Goal: Transaction & Acquisition: Purchase product/service

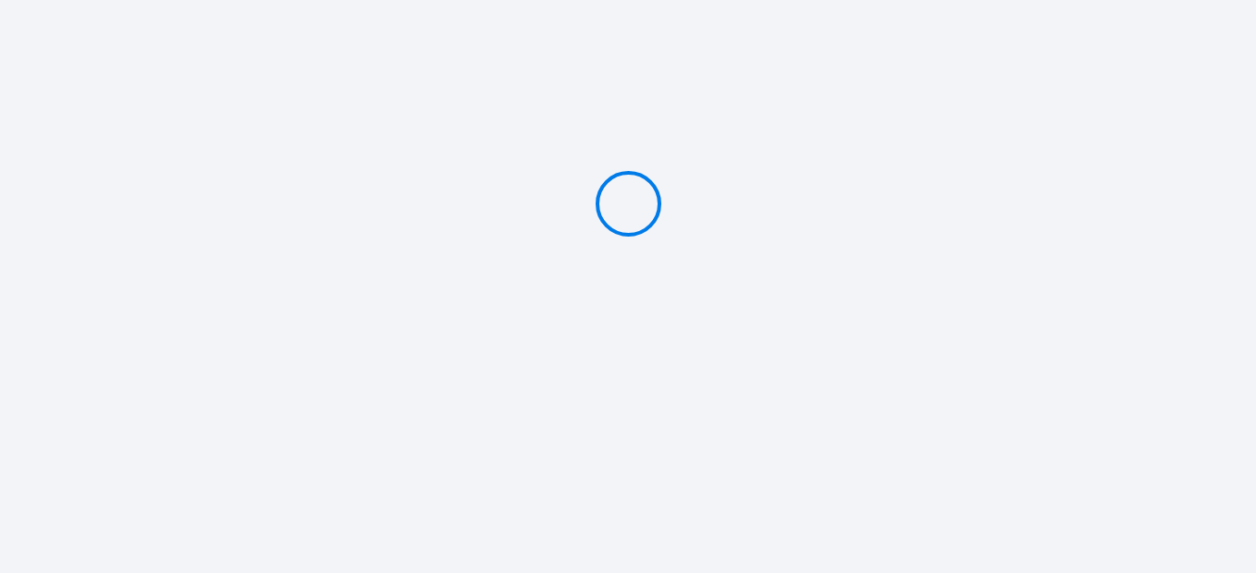
type input "Caution 400 €"
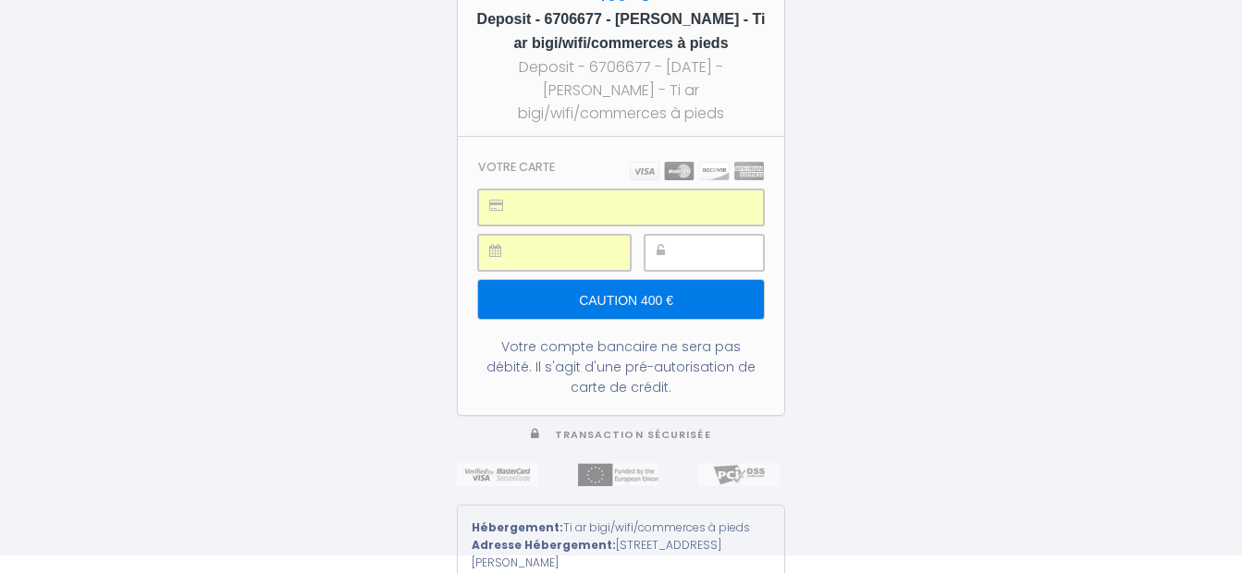
scroll to position [48, 0]
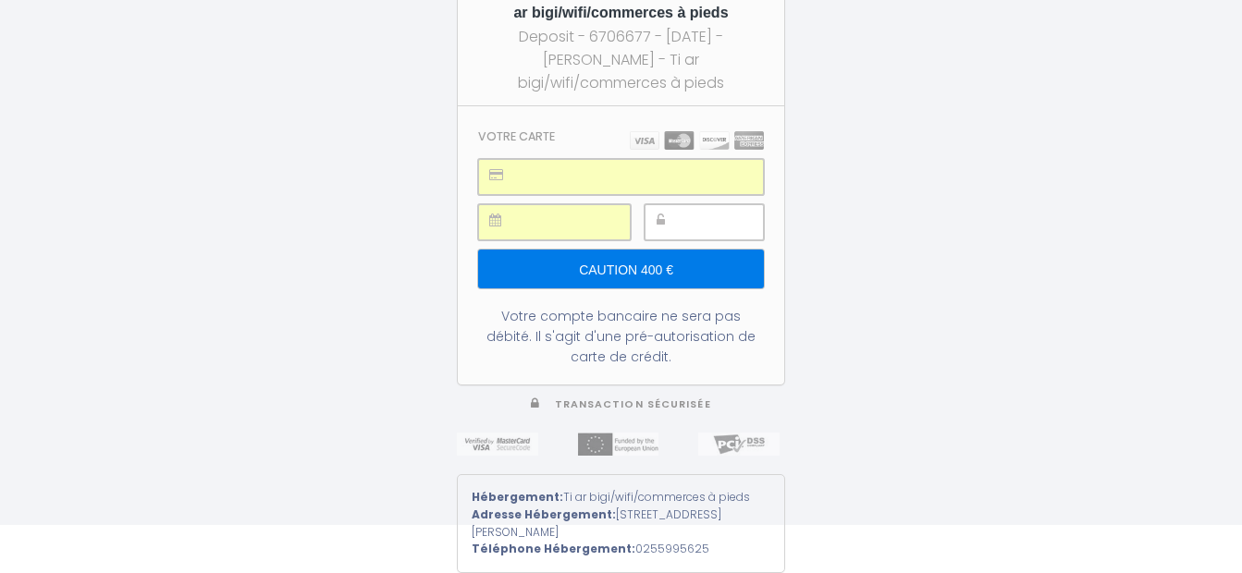
click at [630, 271] on input "Caution 400 €" at bounding box center [621, 269] width 286 height 39
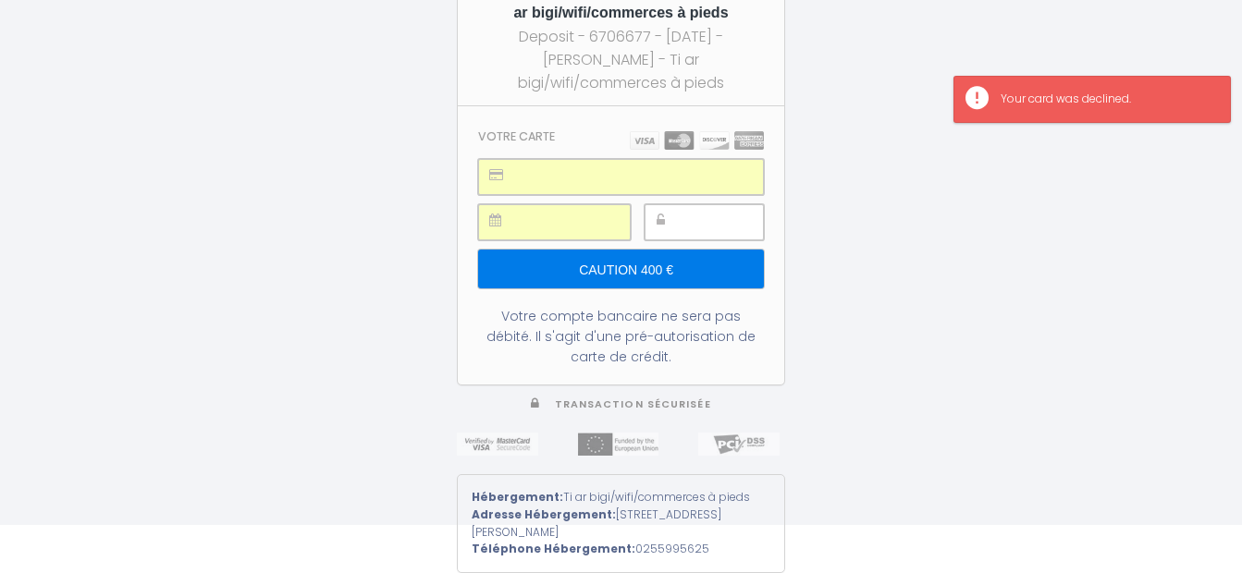
click at [1050, 224] on div "400 € Deposit - 6706677 - [PERSON_NAME] - Ti ar bigi/wifi/commerces à pieds Dep…" at bounding box center [621, 238] width 1242 height 573
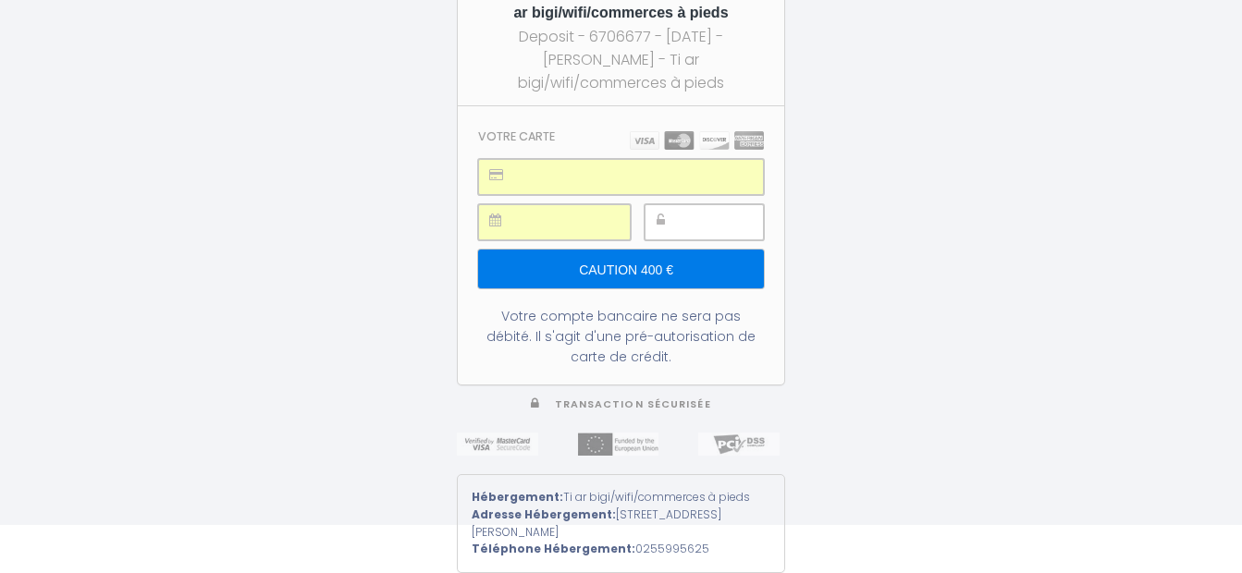
click at [644, 271] on input "Caution 400 €" at bounding box center [621, 269] width 286 height 39
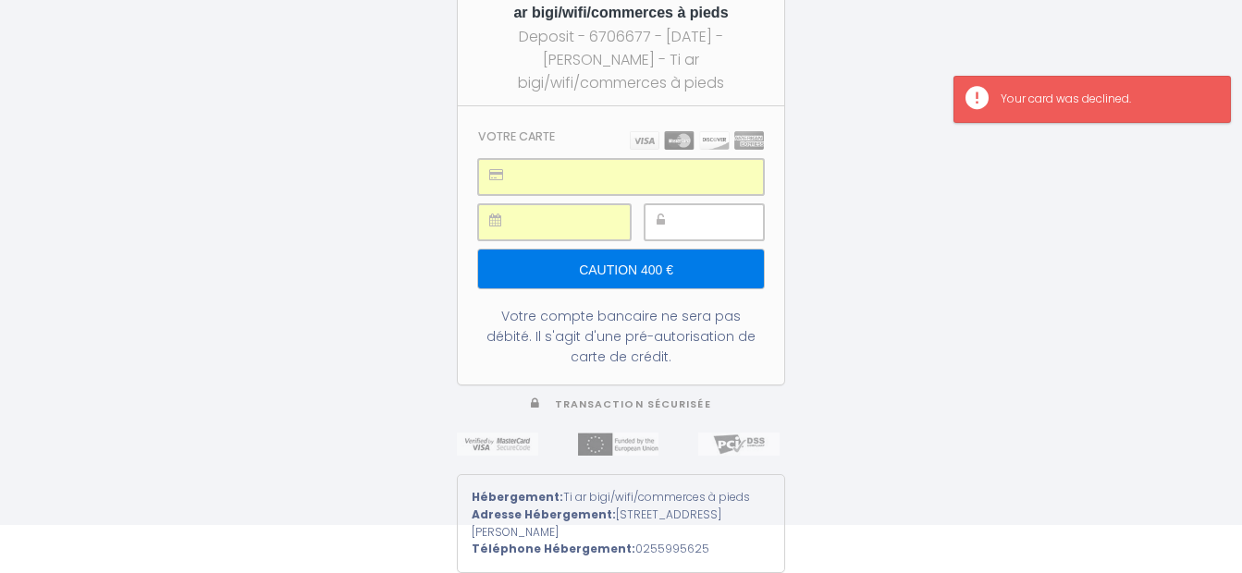
click at [888, 175] on div "400 € Deposit - 6706677 - [PERSON_NAME] - Ti ar bigi/wifi/commerces à pieds Dep…" at bounding box center [621, 238] width 1242 height 573
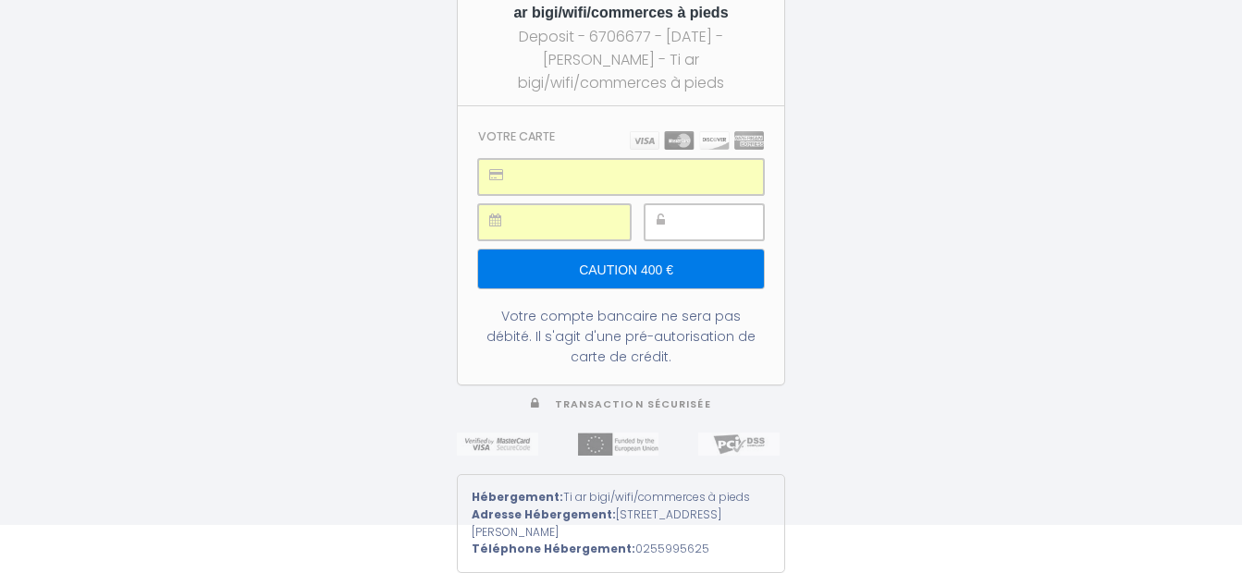
click at [746, 143] on img at bounding box center [697, 140] width 134 height 18
click at [644, 267] on input "Caution 400 €" at bounding box center [621, 269] width 286 height 39
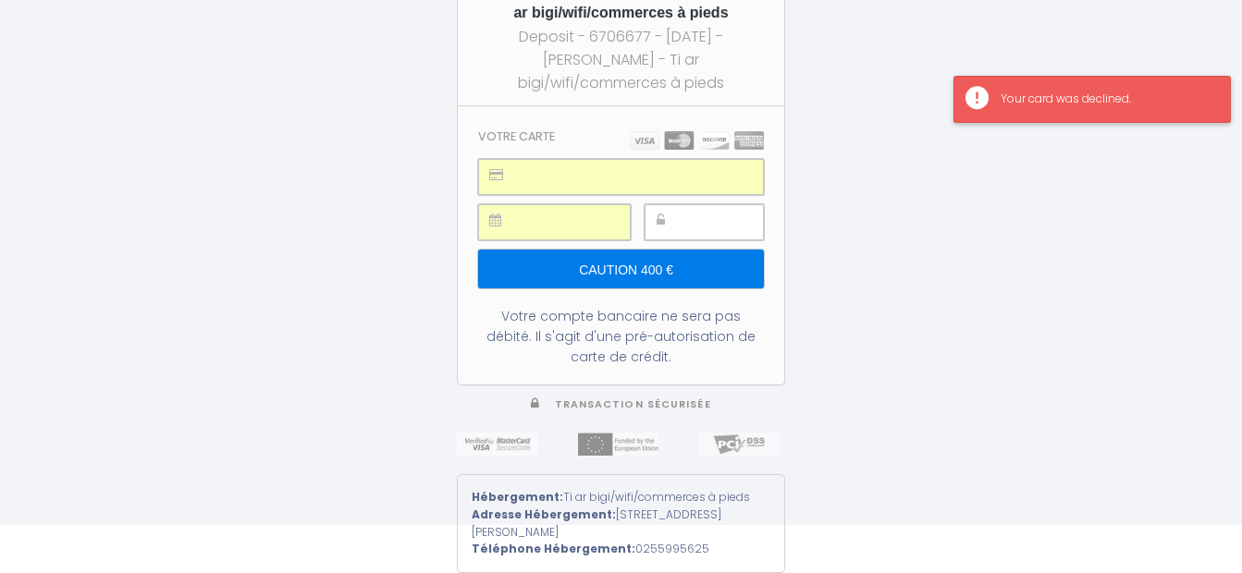
click at [1067, 96] on div "Your card was declined." at bounding box center [1106, 100] width 211 height 18
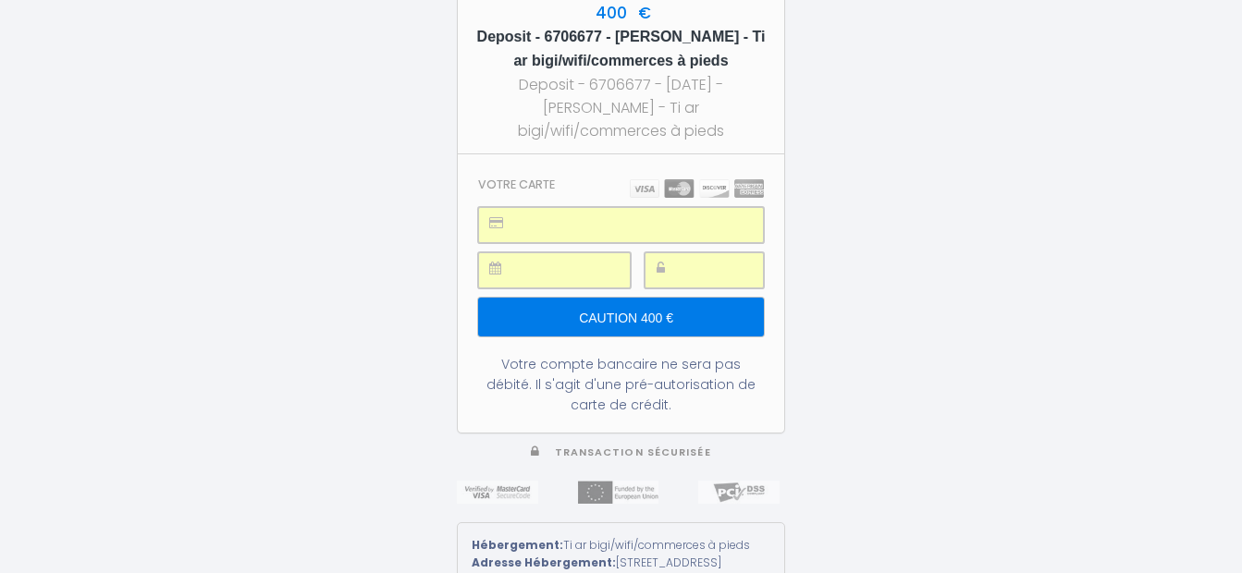
click at [629, 315] on input "Caution 400 €" at bounding box center [621, 317] width 286 height 39
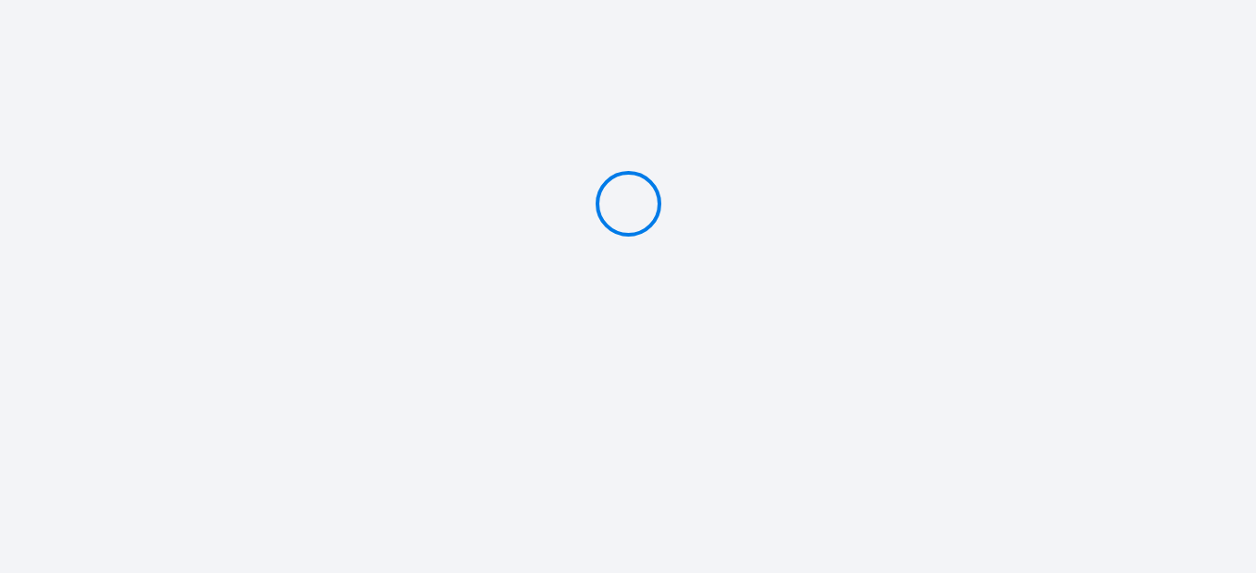
type input "Caution 400 €"
